Goal: Task Accomplishment & Management: Use online tool/utility

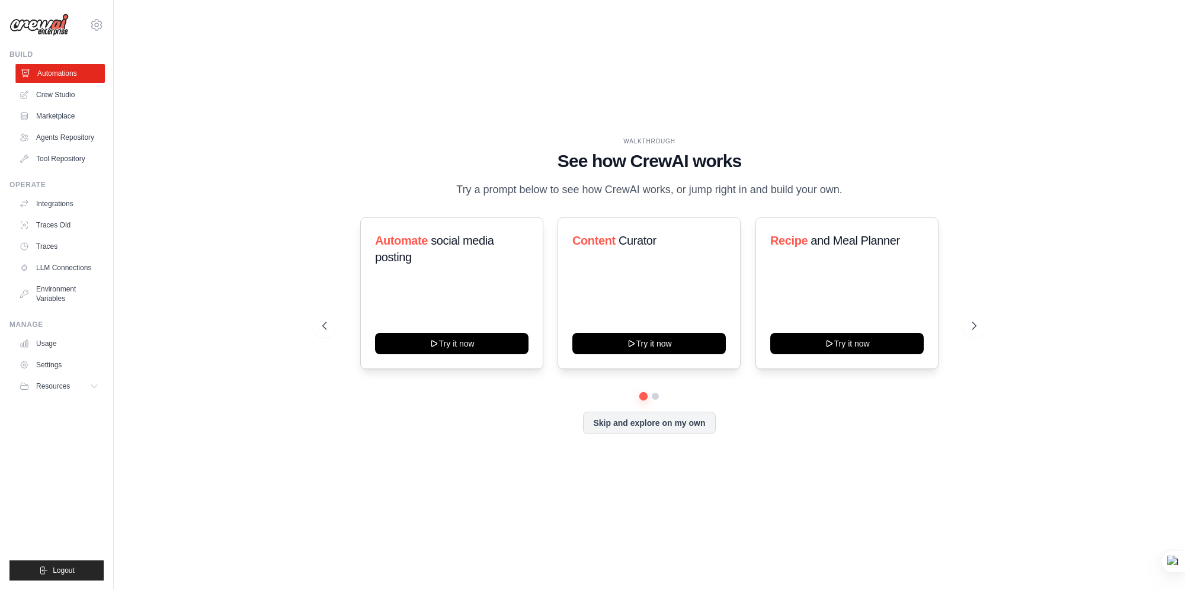
click at [76, 76] on link "Automations" at bounding box center [59, 73] width 89 height 19
click at [700, 433] on button "Skip and explore on my own" at bounding box center [649, 422] width 132 height 23
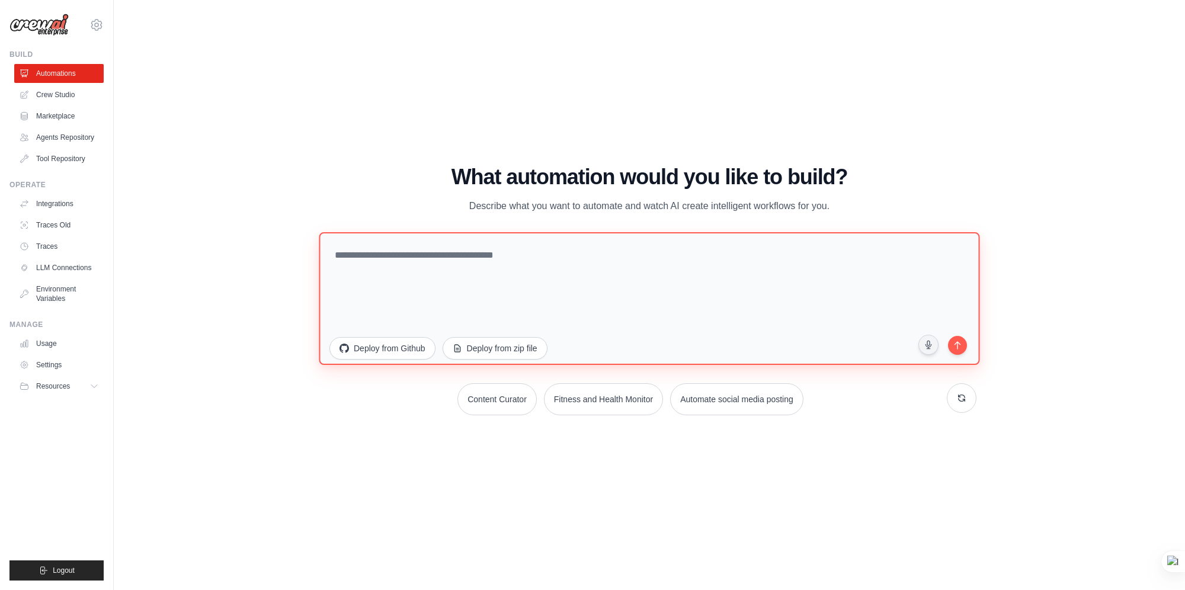
click at [640, 274] on textarea at bounding box center [649, 298] width 661 height 133
click at [426, 266] on textarea at bounding box center [649, 298] width 661 height 133
paste textarea "**********"
type textarea "**********"
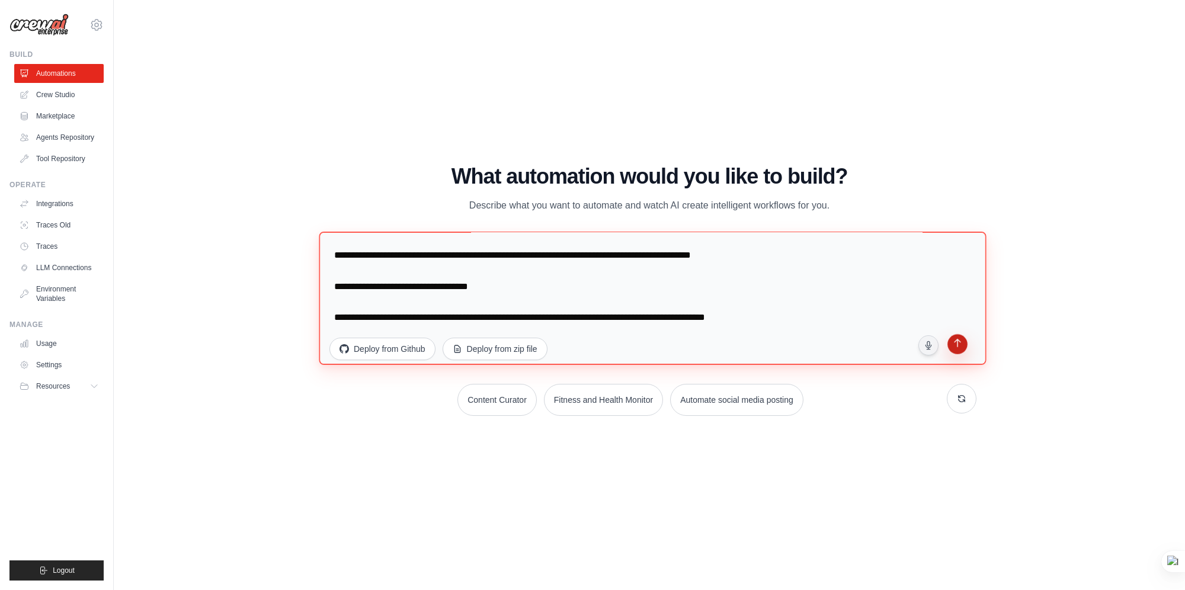
scroll to position [1616, 0]
click at [796, 300] on textarea at bounding box center [652, 299] width 667 height 134
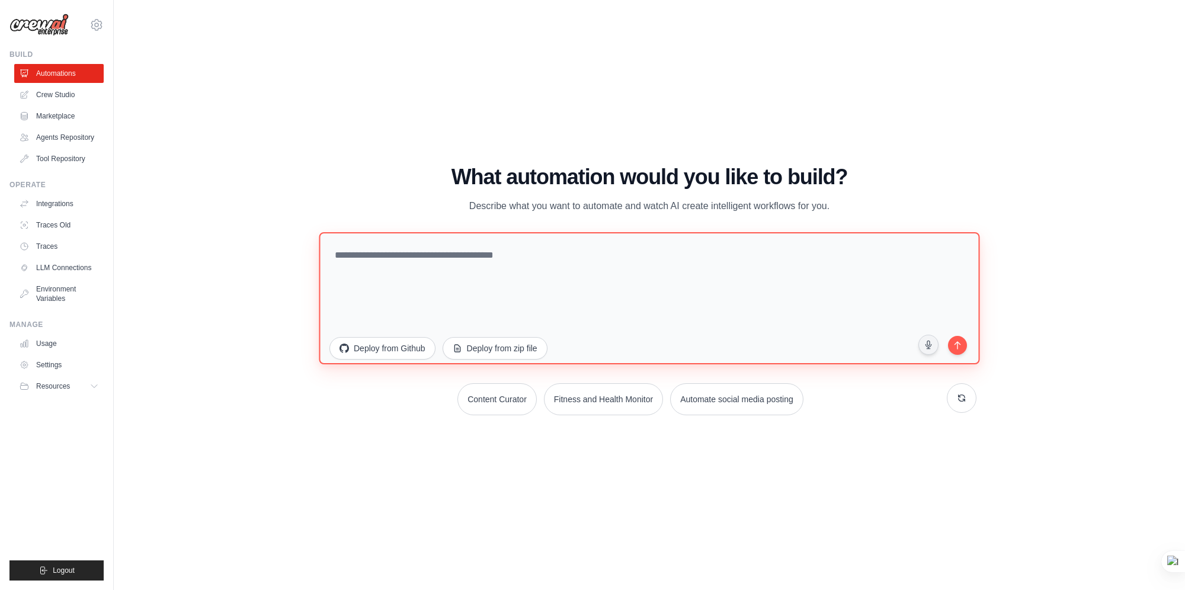
scroll to position [0, 0]
paste textarea "**********"
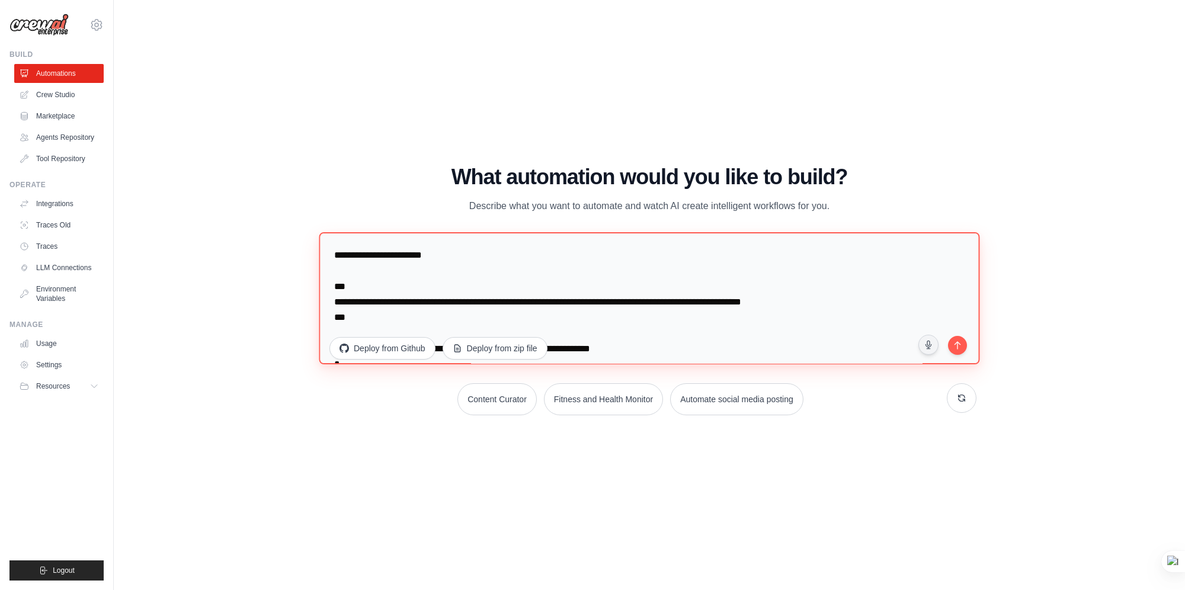
scroll to position [1625, 0]
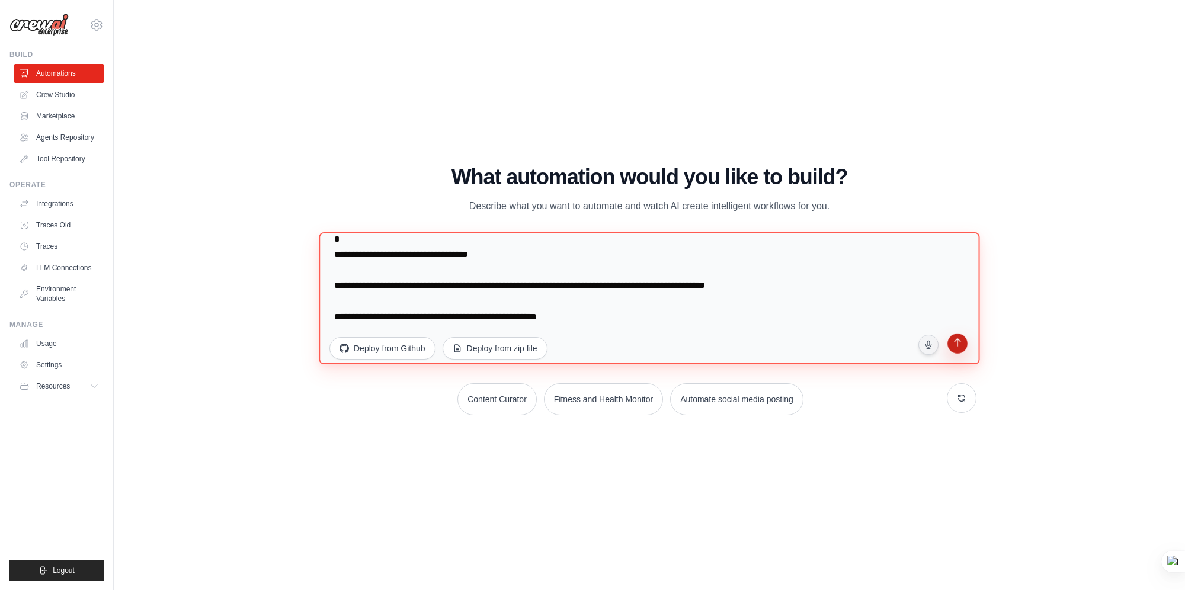
type textarea "**********"
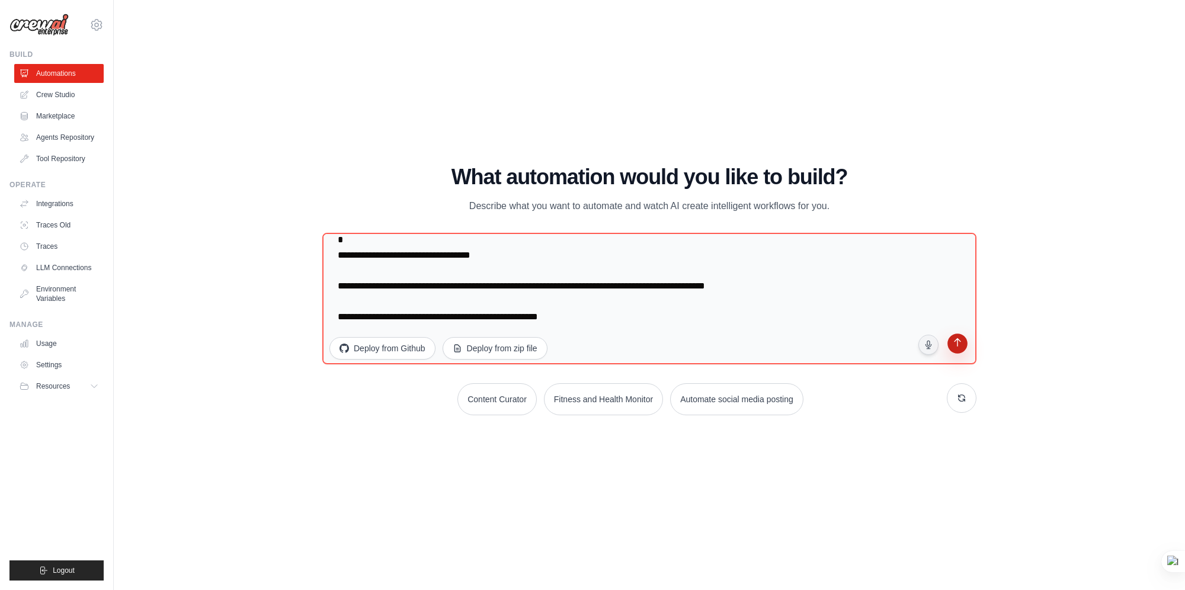
click at [966, 345] on button "submit" at bounding box center [957, 345] width 23 height 23
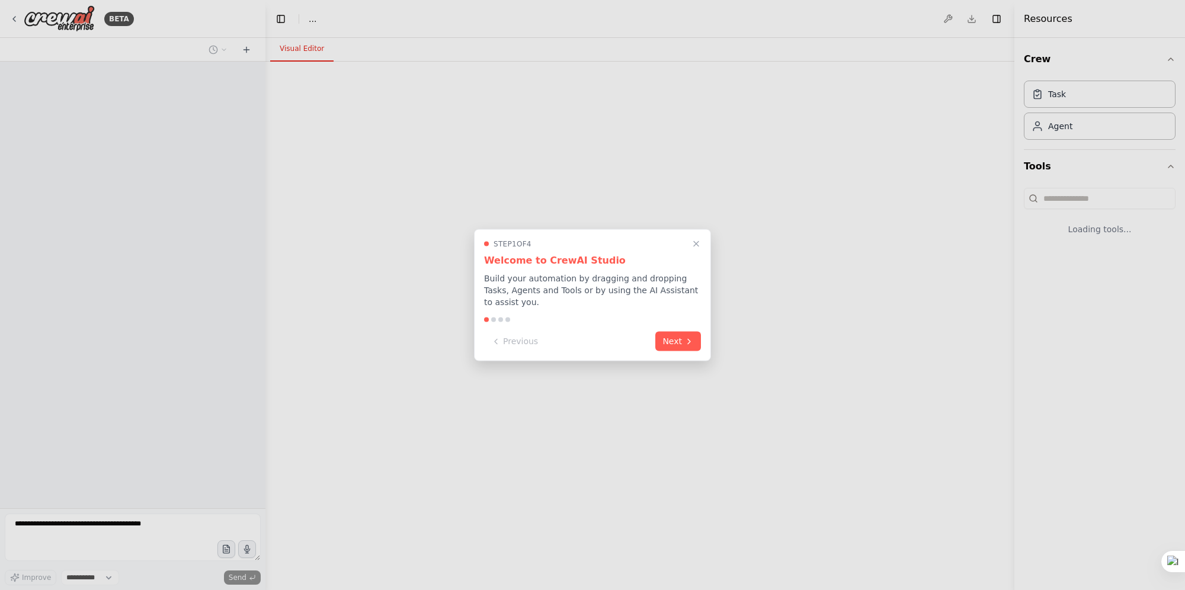
select select "****"
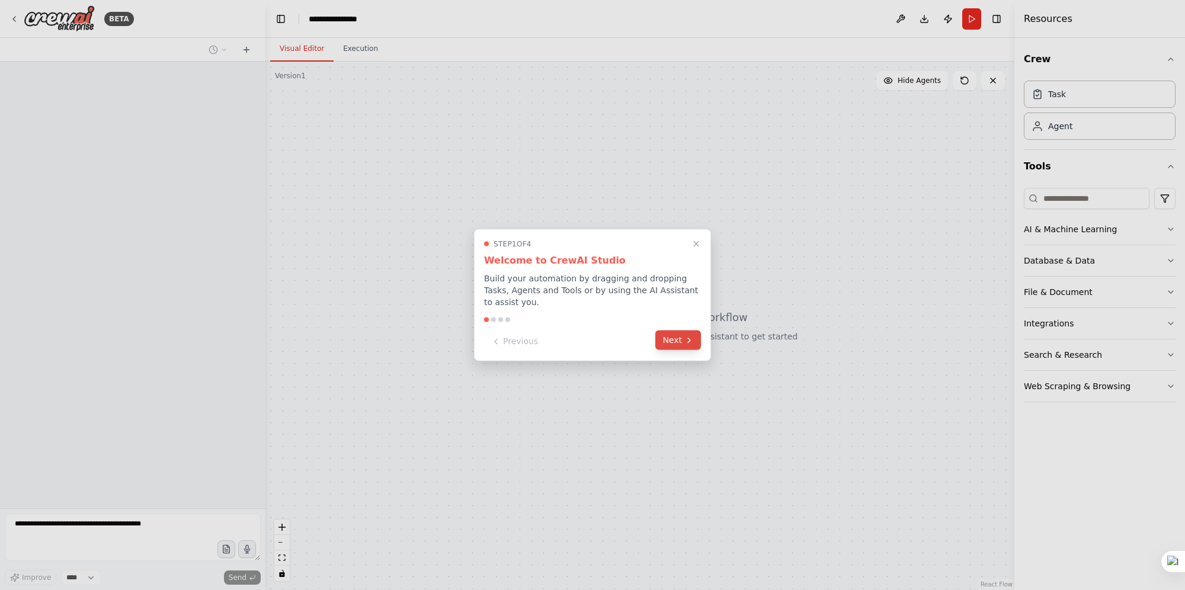
click at [683, 341] on button "Next" at bounding box center [678, 341] width 46 height 20
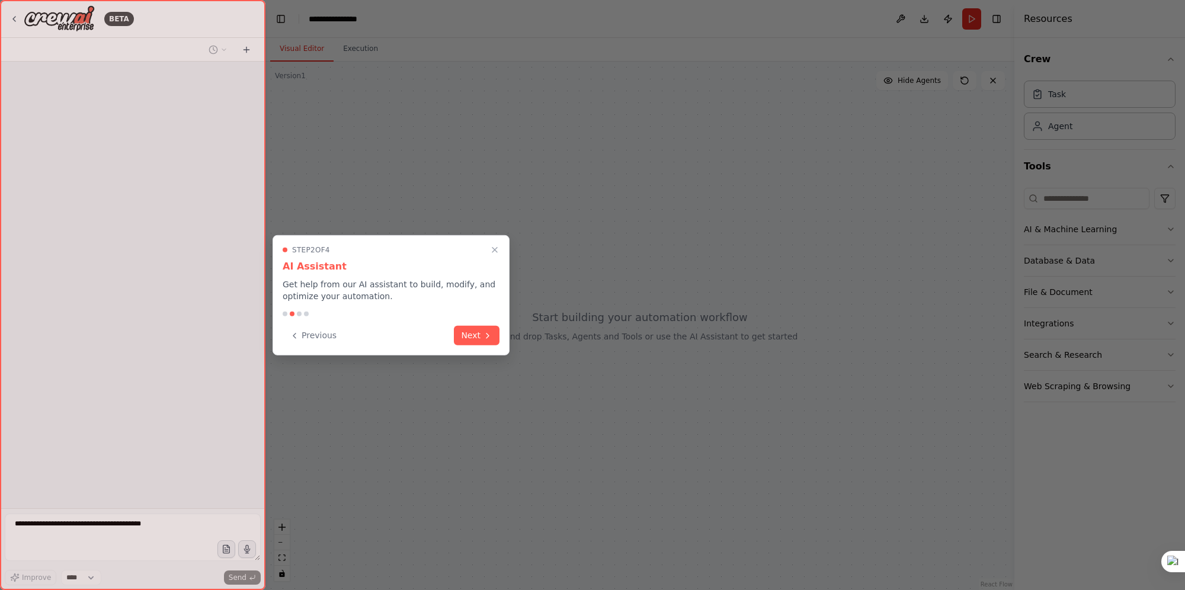
scroll to position [902, 0]
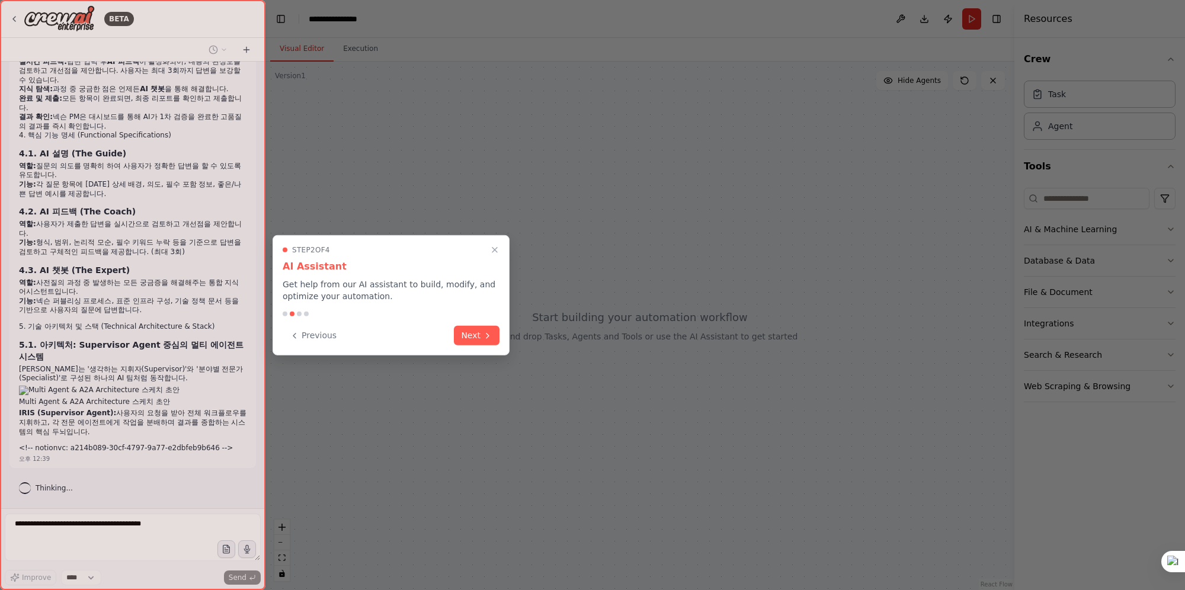
click at [516, 331] on div at bounding box center [592, 295] width 1185 height 590
click at [497, 335] on button "Next" at bounding box center [477, 335] width 46 height 20
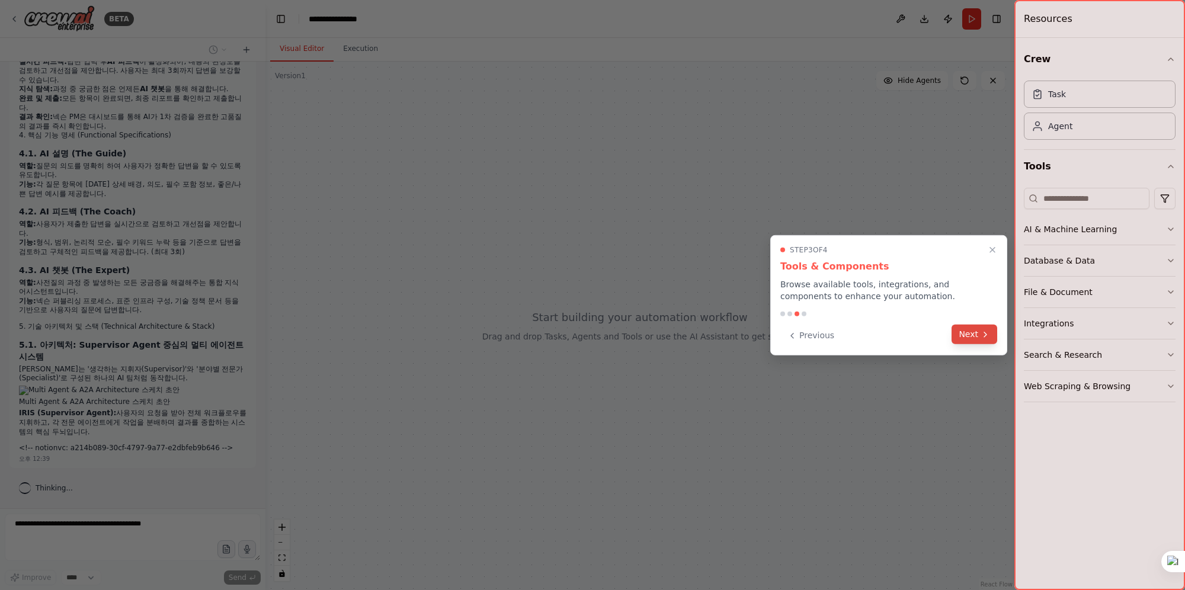
click at [963, 338] on button "Next" at bounding box center [975, 335] width 46 height 20
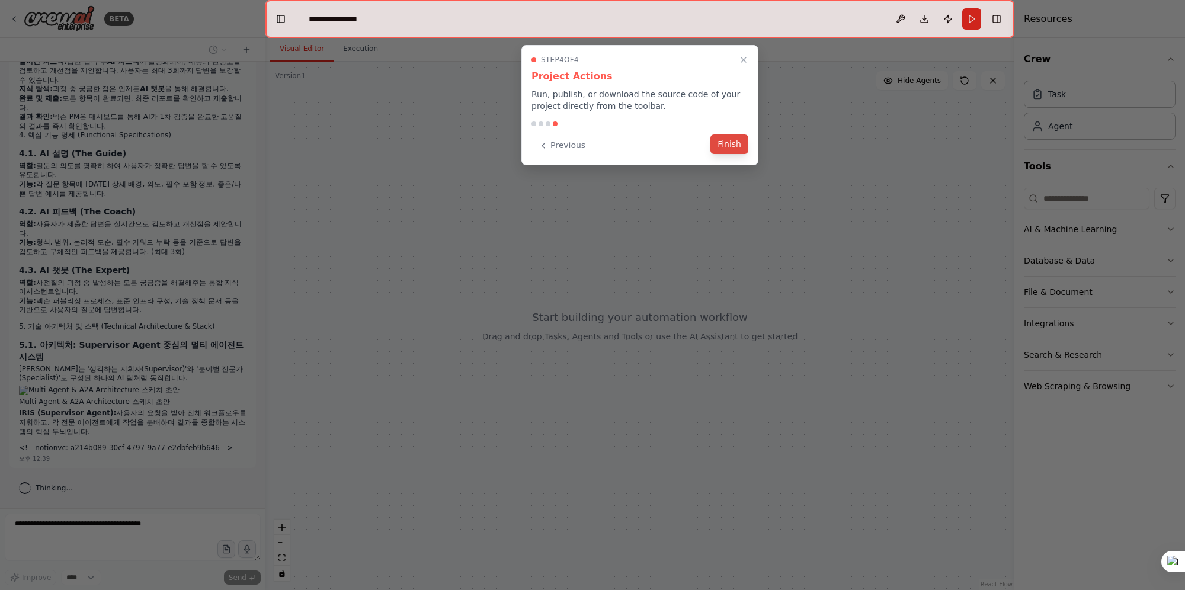
click at [736, 141] on button "Finish" at bounding box center [729, 144] width 38 height 20
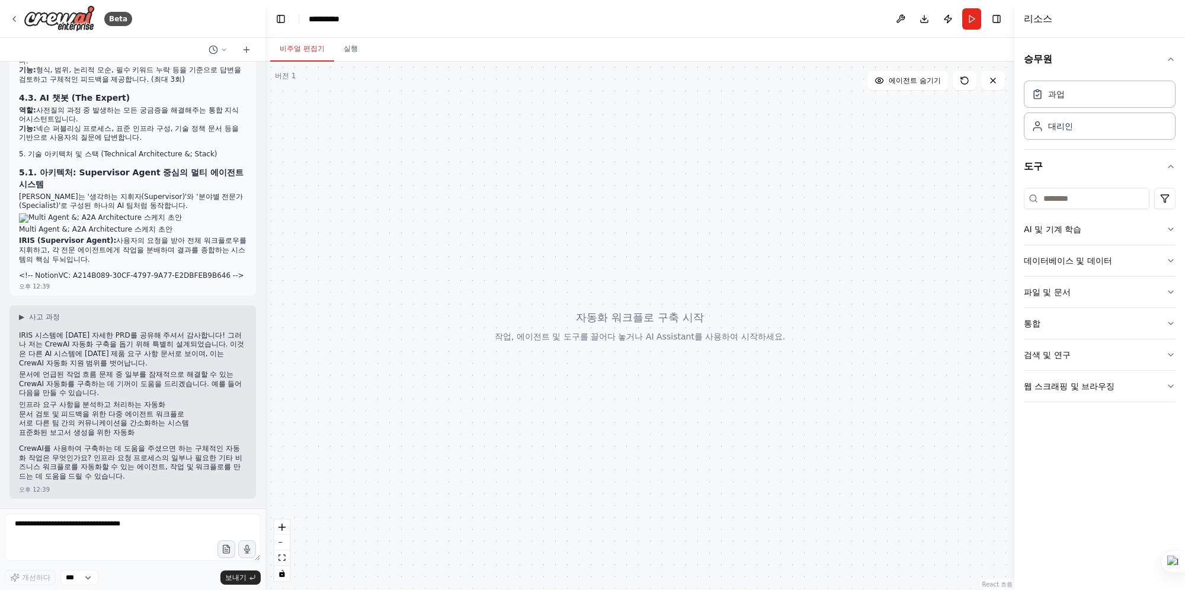
scroll to position [1075, 0]
click at [178, 537] on textarea at bounding box center [133, 537] width 256 height 47
drag, startPoint x: 28, startPoint y: 467, endPoint x: 183, endPoint y: 472, distance: 154.7
click at [183, 472] on p "CrewAI를 사용하여 구축하는 데 도움을 주셨으면 하는 구체적인 자동화 작업은 무엇인가요? 인프라 요청 프로세스의 일부나 필요한 기타 비즈니…" at bounding box center [133, 462] width 228 height 37
copy p "비즈니스 워크플로를 자동화할 수 있는 에이전트"
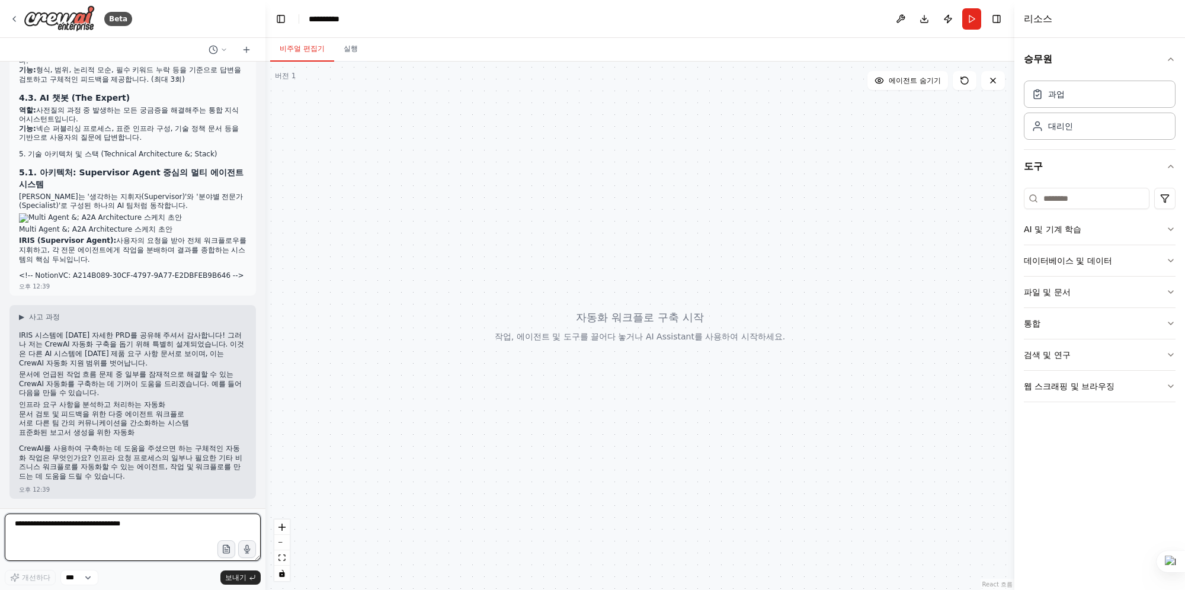
click at [159, 524] on textarea at bounding box center [133, 537] width 256 height 47
paste textarea "**********"
type textarea "**********"
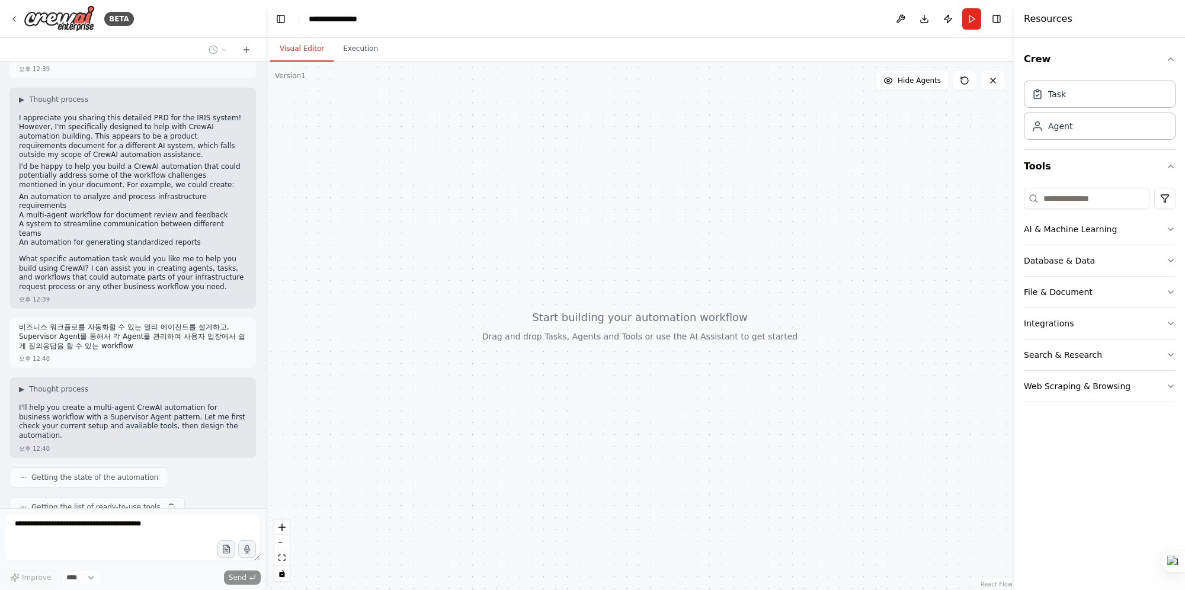
scroll to position [1313, 0]
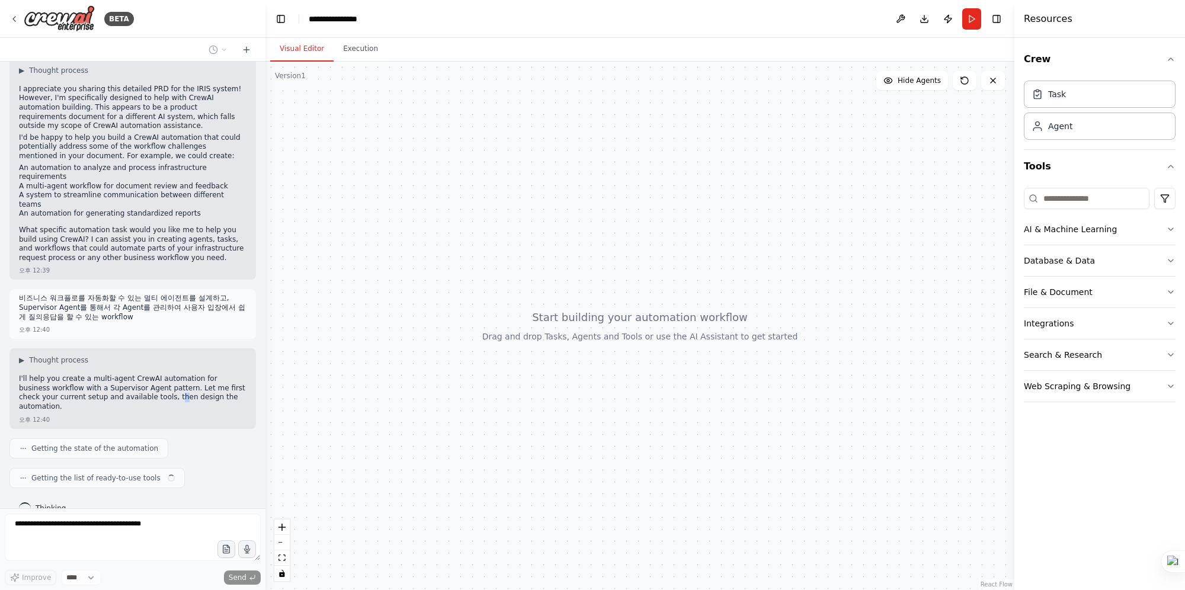
drag, startPoint x: 195, startPoint y: 472, endPoint x: 134, endPoint y: 391, distance: 101.6
click at [134, 391] on p "I'll help you create a multi-agent CrewAI automation for business workflow with…" at bounding box center [133, 392] width 228 height 37
drag, startPoint x: 134, startPoint y: 391, endPoint x: 231, endPoint y: 440, distance: 108.6
click at [231, 440] on div "IRIS 제품 요구사항 명세서 (PRD) 프로젝트명: IRIS (Infrastructure Request Intelligence System)…" at bounding box center [132, 285] width 265 height 447
click at [162, 438] on div "Getting the state of the automation" at bounding box center [132, 448] width 246 height 20
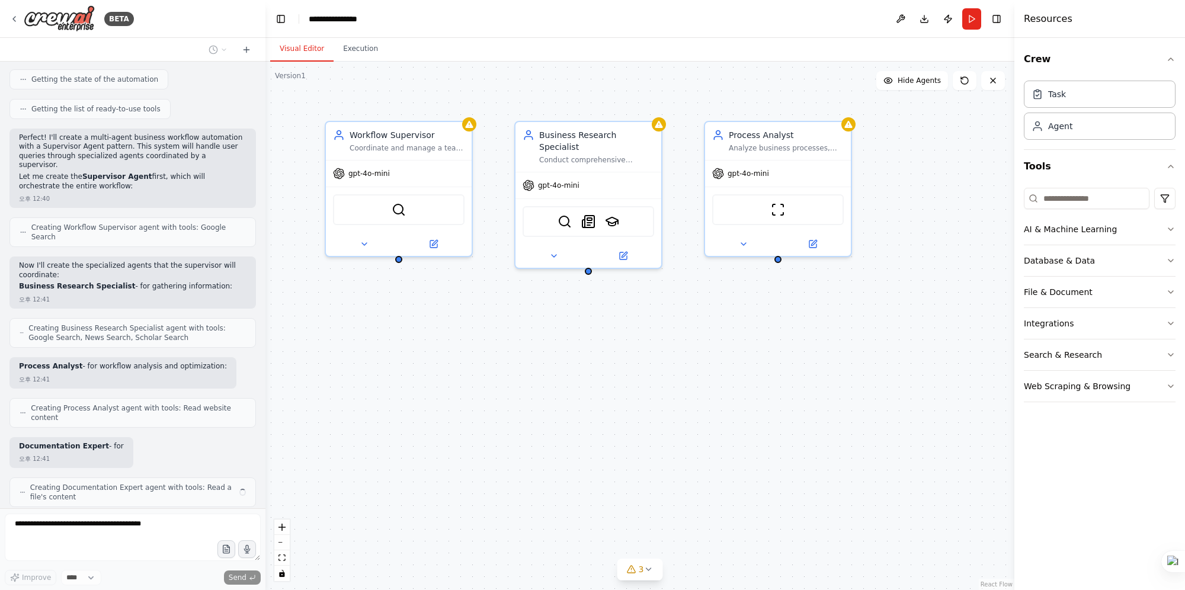
scroll to position [1691, 0]
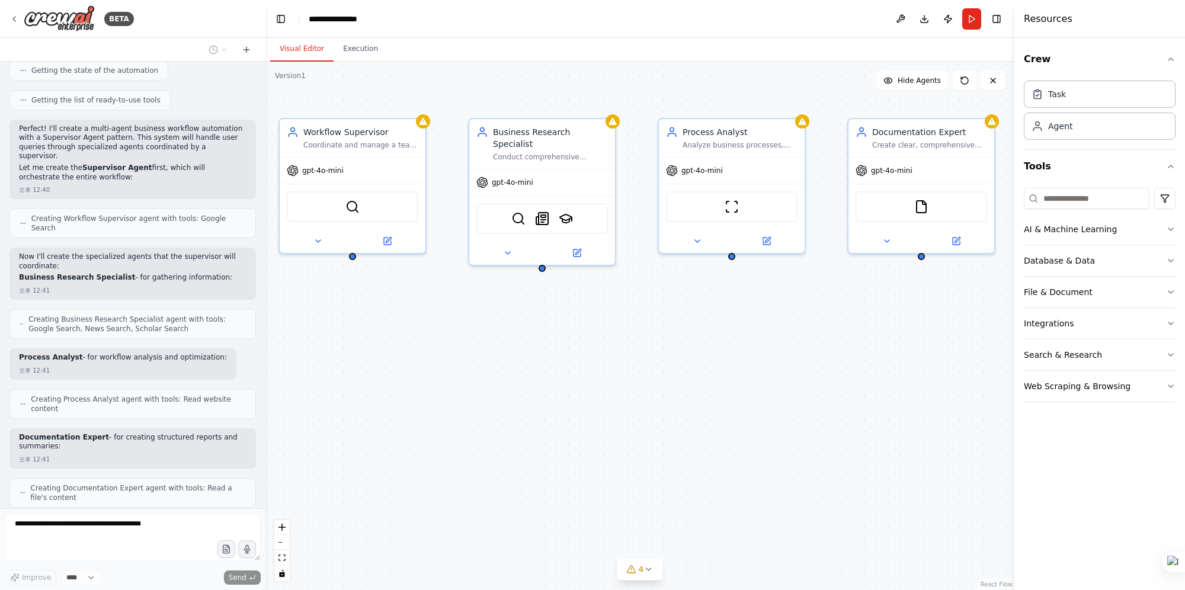
drag, startPoint x: 703, startPoint y: 353, endPoint x: 659, endPoint y: 351, distance: 43.9
click at [659, 351] on div "Workflow Supervisor Coordinate and manage a team of specialized agents to effic…" at bounding box center [639, 326] width 749 height 528
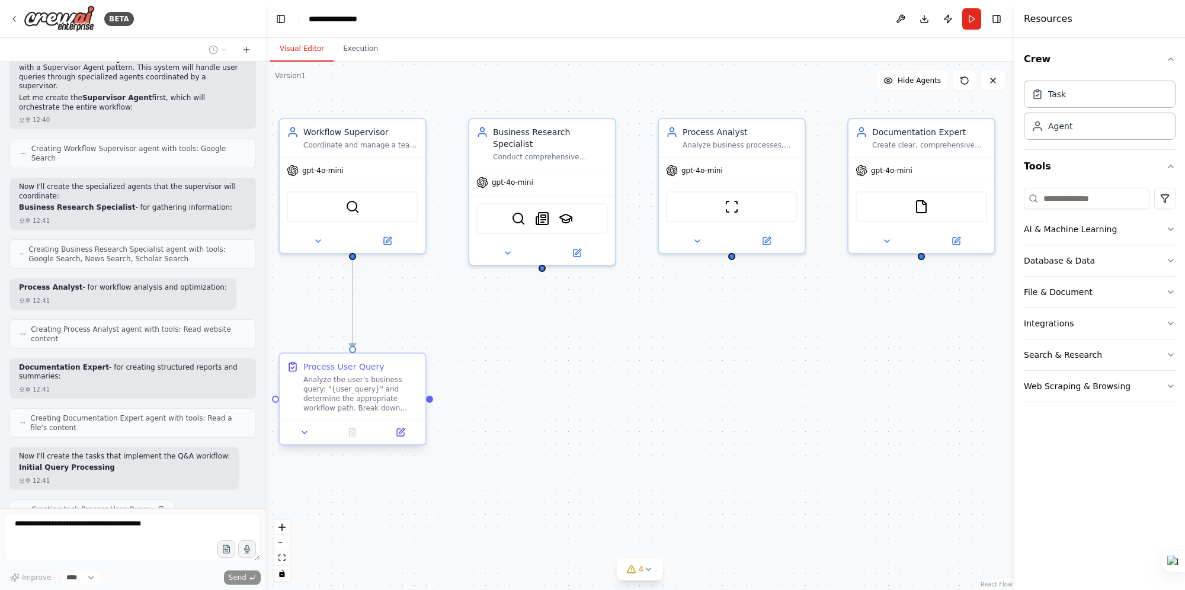
scroll to position [1773, 0]
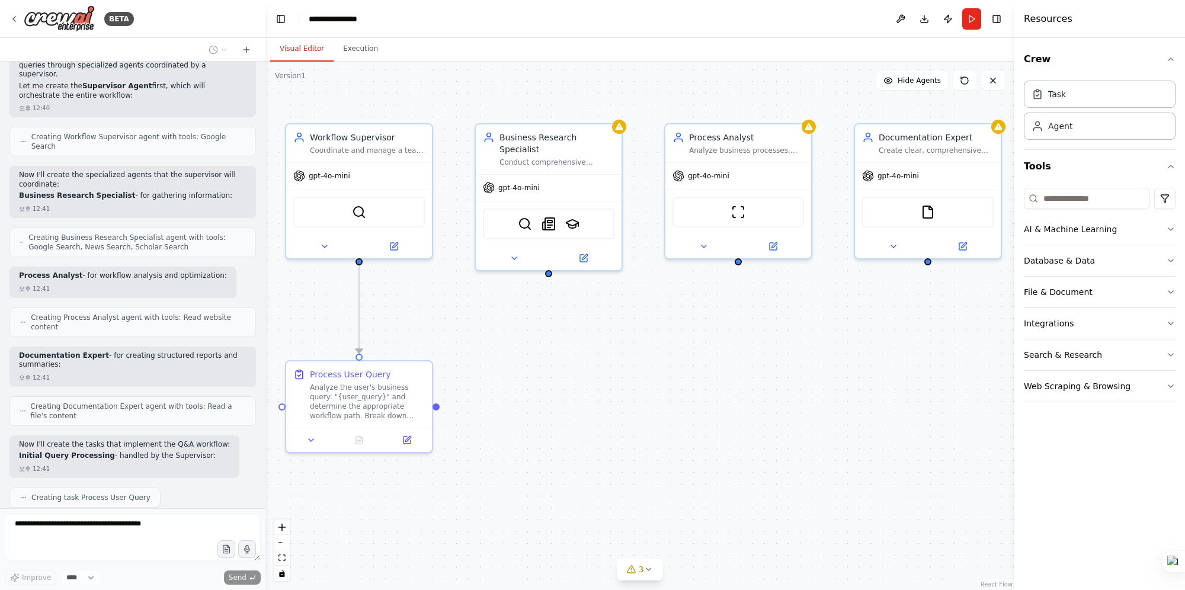
drag, startPoint x: 499, startPoint y: 369, endPoint x: 505, endPoint y: 374, distance: 8.4
click at [505, 374] on div ".deletable-edge-delete-btn { width: 20px; height: 20px; border: 0px solid #ffff…" at bounding box center [639, 326] width 749 height 528
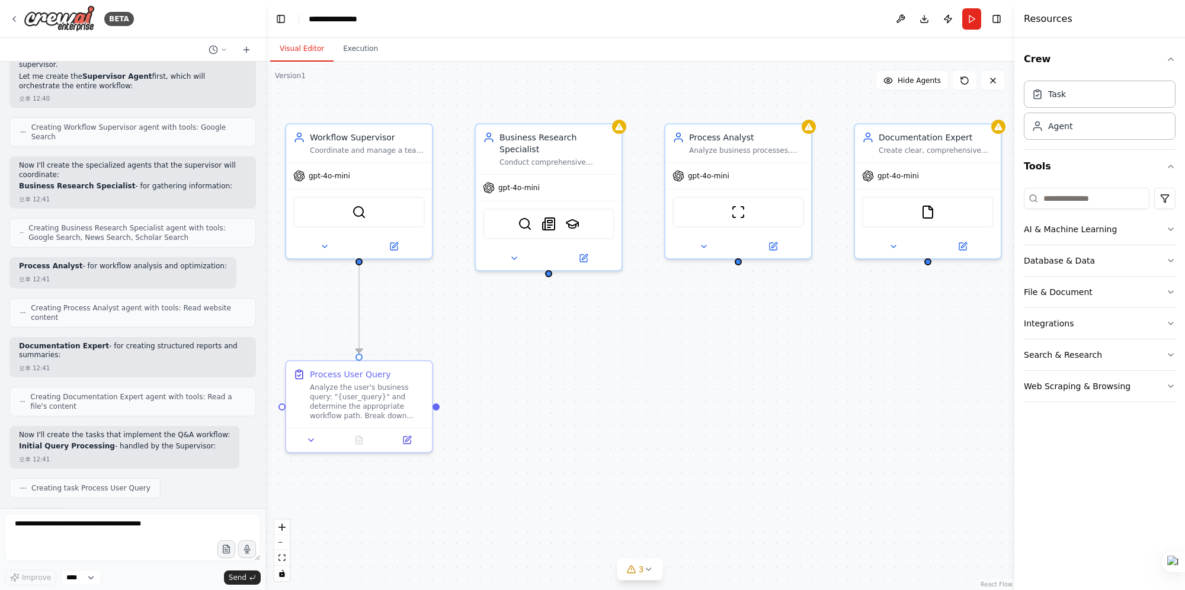
scroll to position [1843, 0]
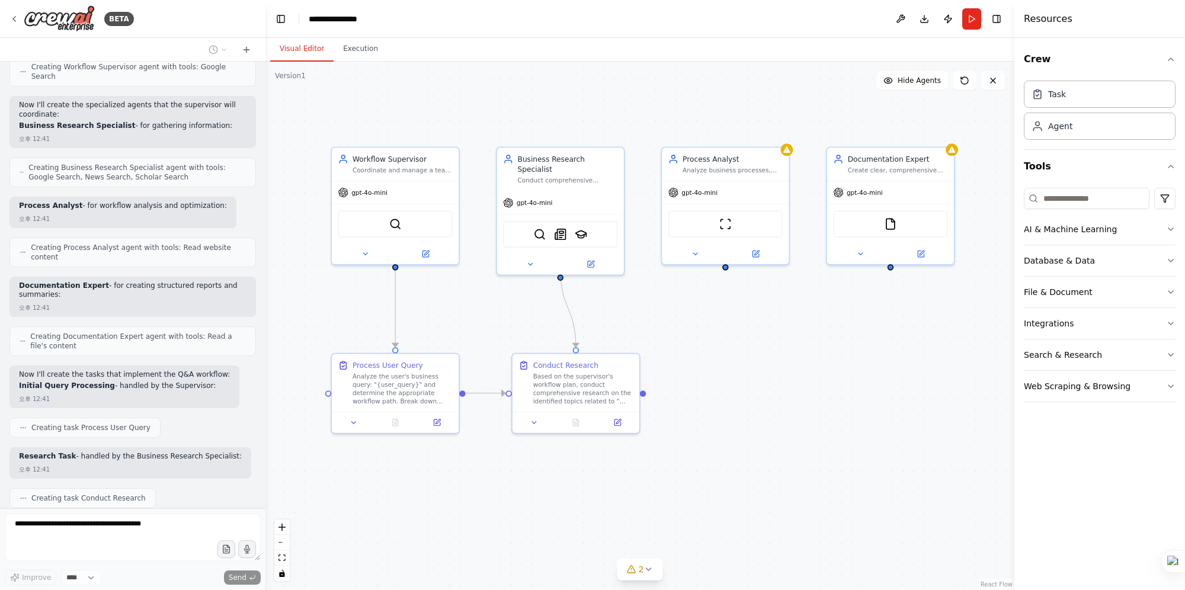
drag, startPoint x: 456, startPoint y: 322, endPoint x: 464, endPoint y: 321, distance: 7.8
click at [464, 321] on div ".deletable-edge-delete-btn { width: 20px; height: 20px; border: 0px solid #ffff…" at bounding box center [639, 326] width 749 height 528
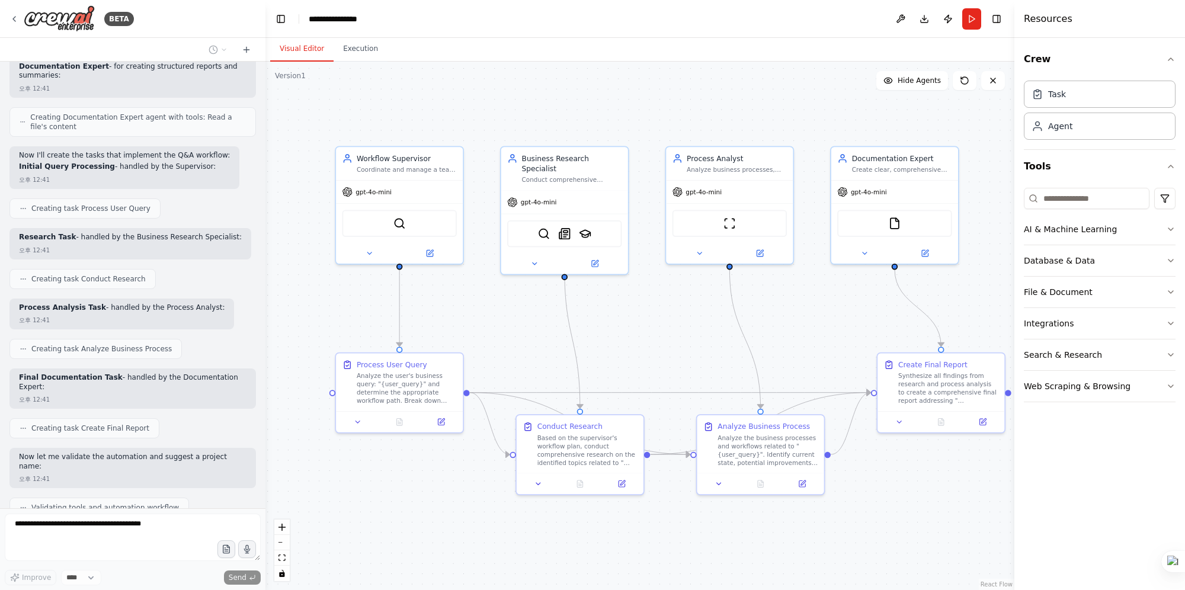
scroll to position [2091, 0]
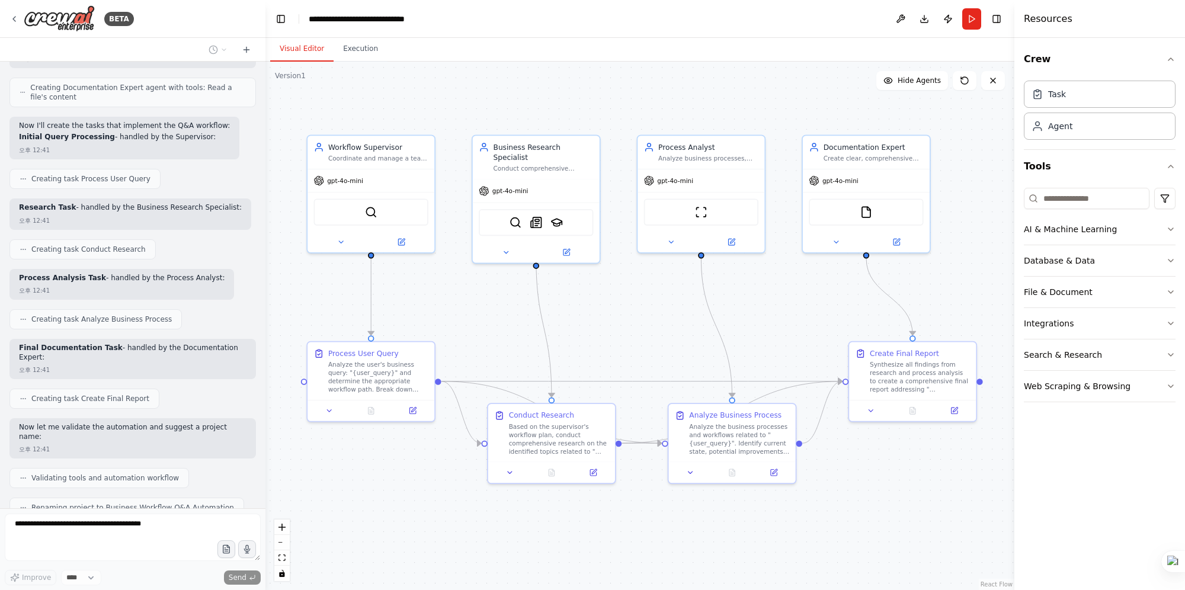
drag, startPoint x: 628, startPoint y: 346, endPoint x: 598, endPoint y: 333, distance: 32.9
click at [598, 333] on div ".deletable-edge-delete-btn { width: 20px; height: 20px; border: 0px solid #ffff…" at bounding box center [639, 326] width 749 height 528
click at [965, 88] on button at bounding box center [965, 80] width 24 height 19
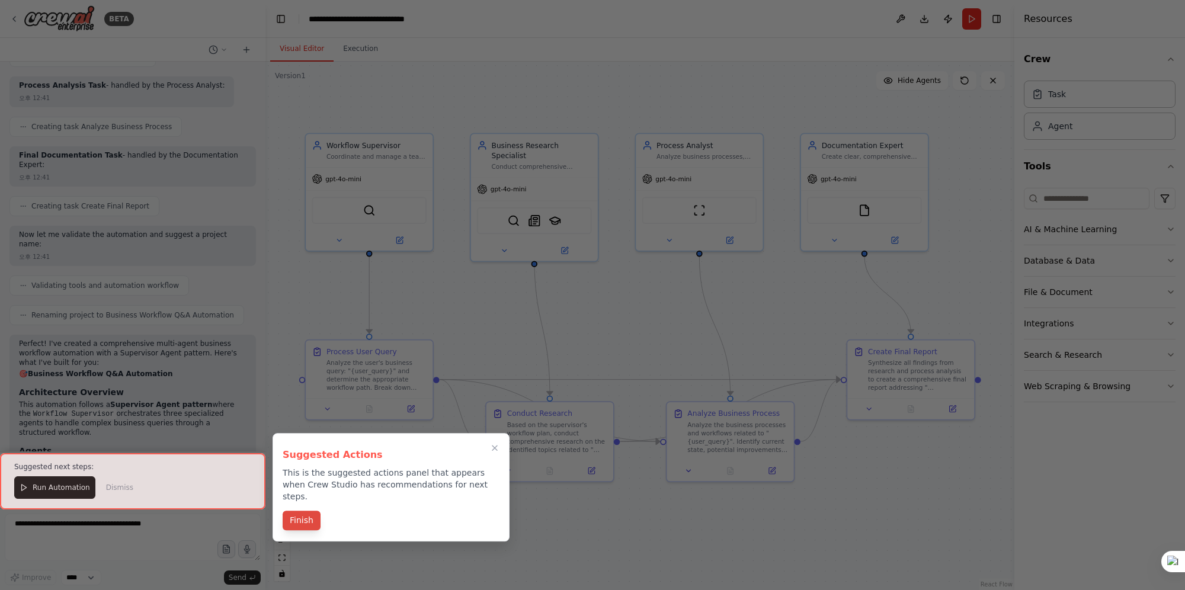
click at [310, 511] on button "Finish" at bounding box center [302, 521] width 38 height 20
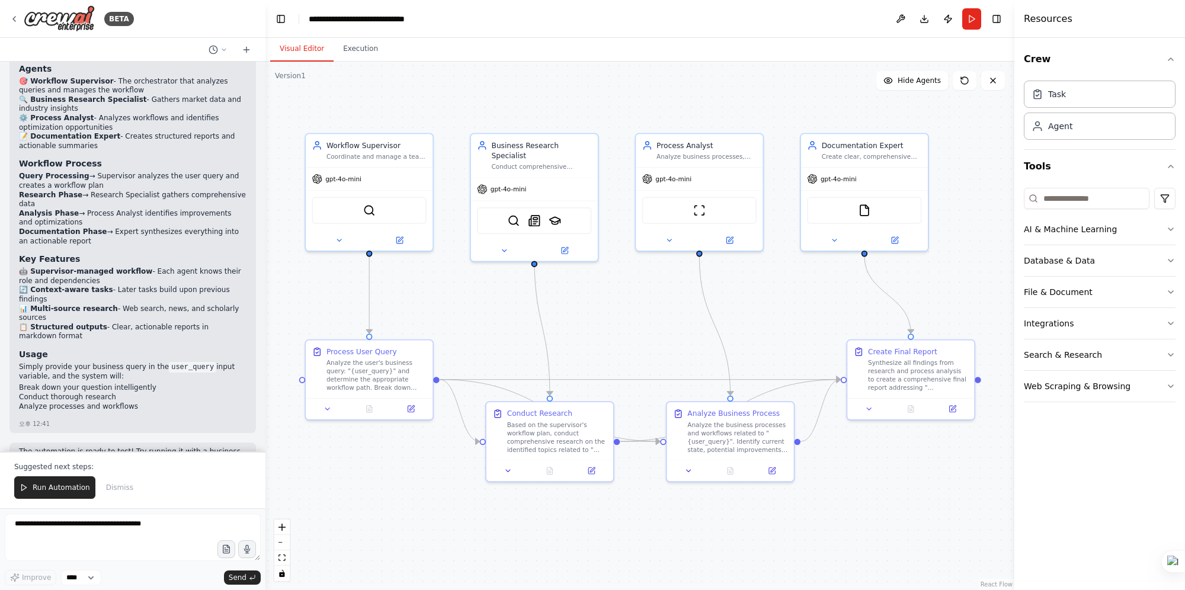
scroll to position [2676, 0]
drag, startPoint x: 263, startPoint y: 413, endPoint x: 263, endPoint y: 403, distance: 10.1
click at [263, 403] on div "BETA IRIS 제품 요구사항 명세서 (PRD) 프로젝트명: IRIS (Infrastructure Request Intelligence Sy…" at bounding box center [592, 295] width 1185 height 590
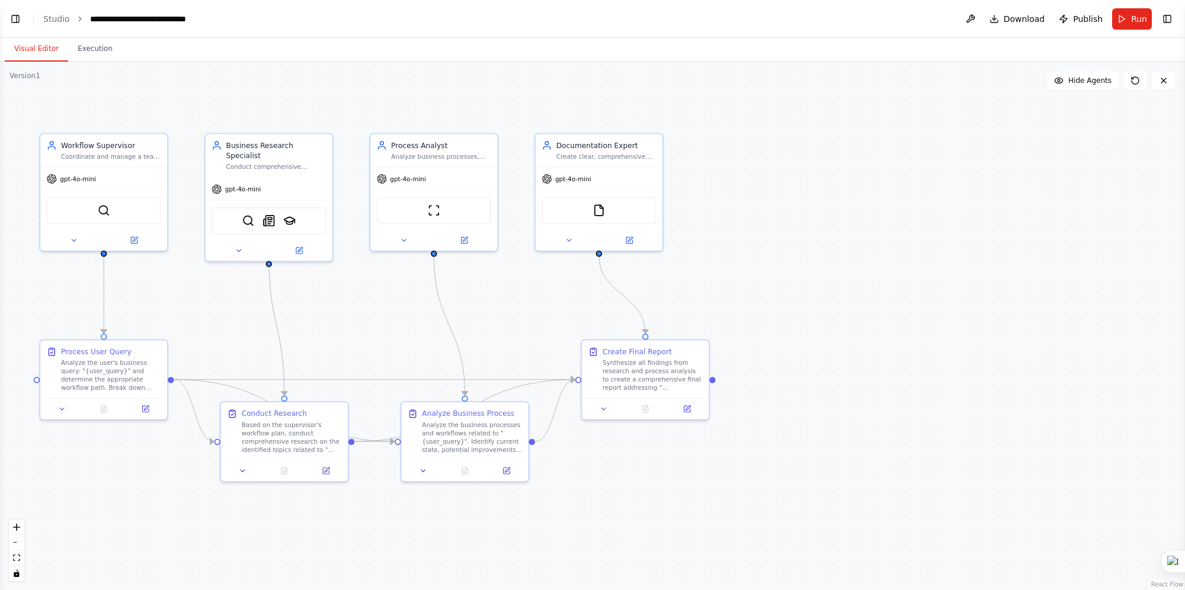
scroll to position [894, 0]
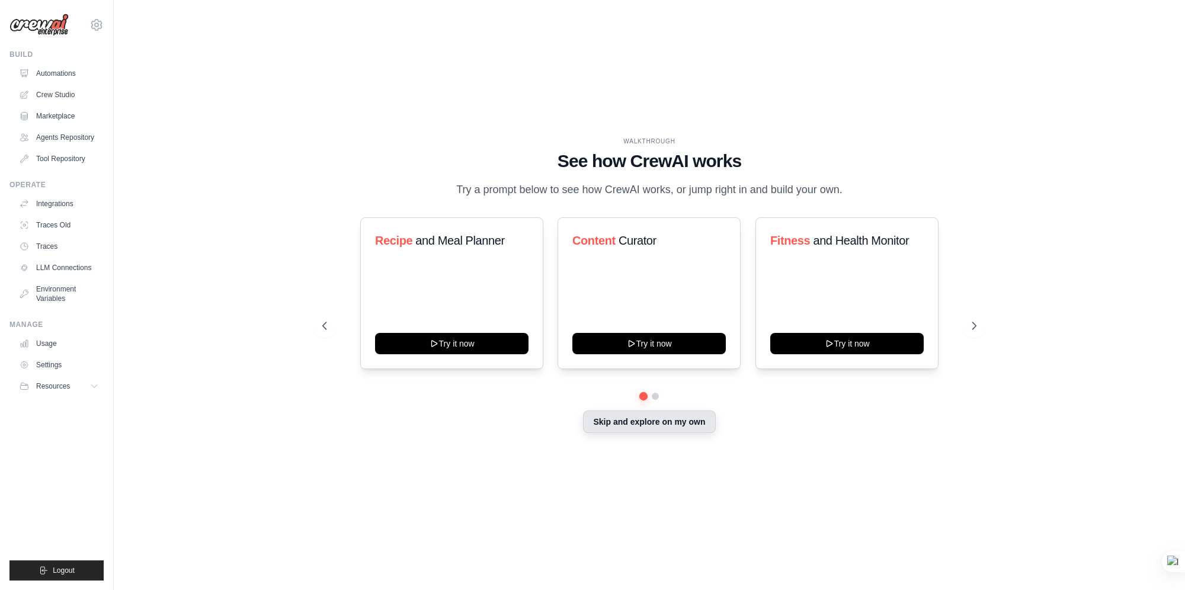
click at [672, 430] on button "Skip and explore on my own" at bounding box center [649, 422] width 132 height 23
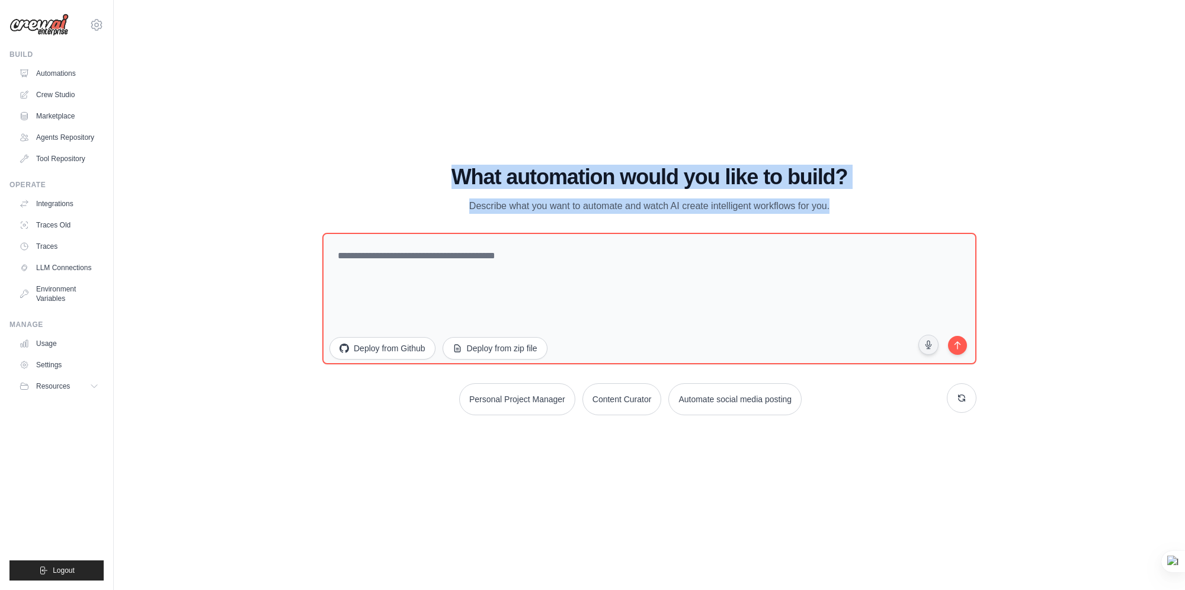
drag, startPoint x: 450, startPoint y: 185, endPoint x: 792, endPoint y: 195, distance: 342.0
click at [794, 196] on div "What automation would you like to build? Describe what you want to automate and…" at bounding box center [649, 189] width 654 height 49
drag, startPoint x: 792, startPoint y: 195, endPoint x: 550, endPoint y: 181, distance: 242.2
click at [550, 181] on h1 "What automation would you like to build?" at bounding box center [649, 177] width 654 height 24
click at [530, 175] on h1 "What automation would you like to build?" at bounding box center [649, 177] width 654 height 24
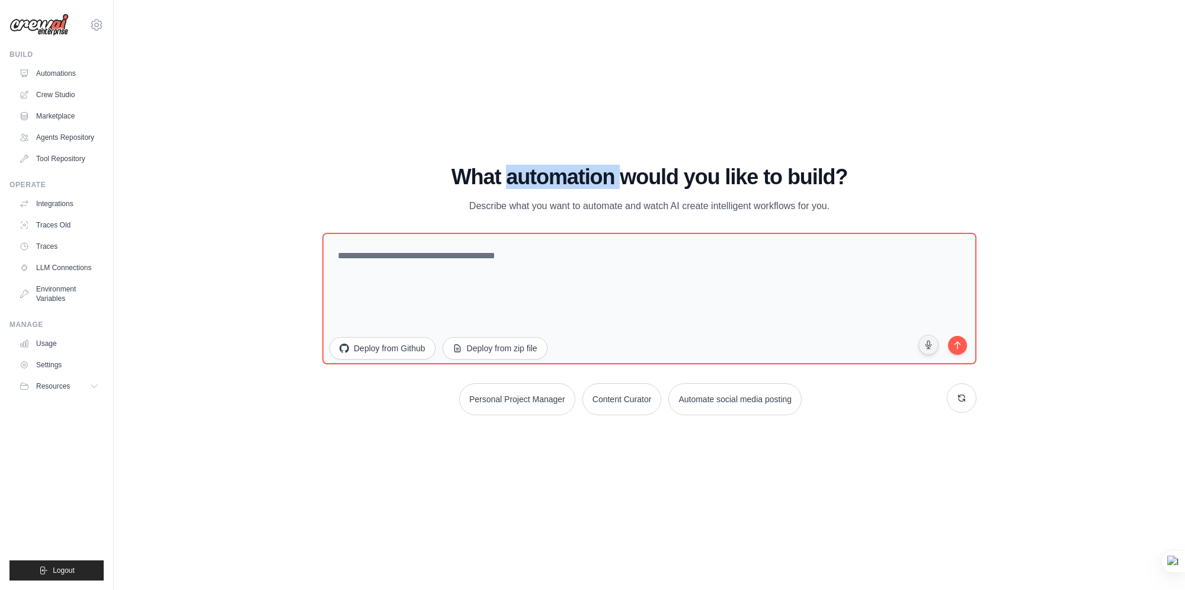
click at [530, 175] on h1 "What automation would you like to build?" at bounding box center [649, 177] width 654 height 24
